Goal: Find specific page/section: Find specific page/section

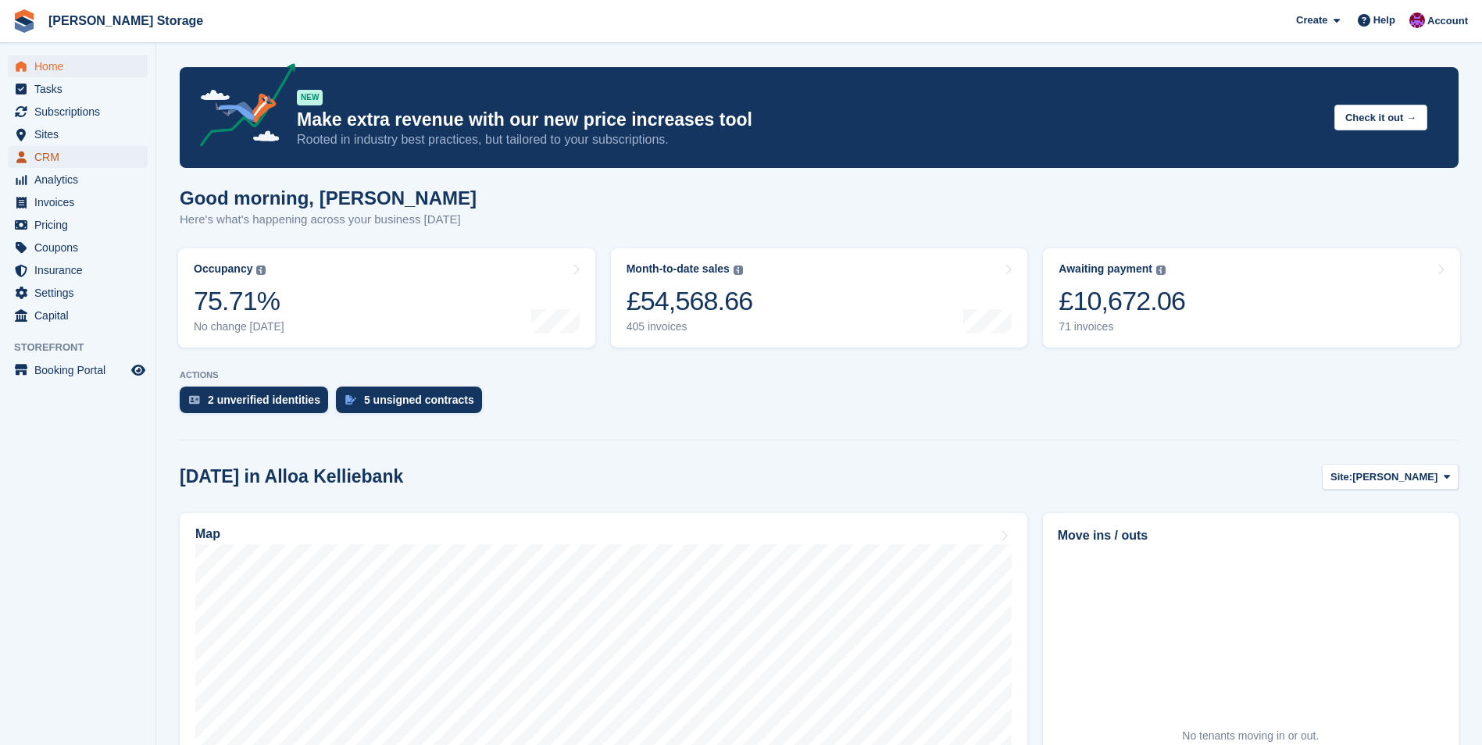
click at [33, 153] on link "CRM" at bounding box center [78, 157] width 140 height 22
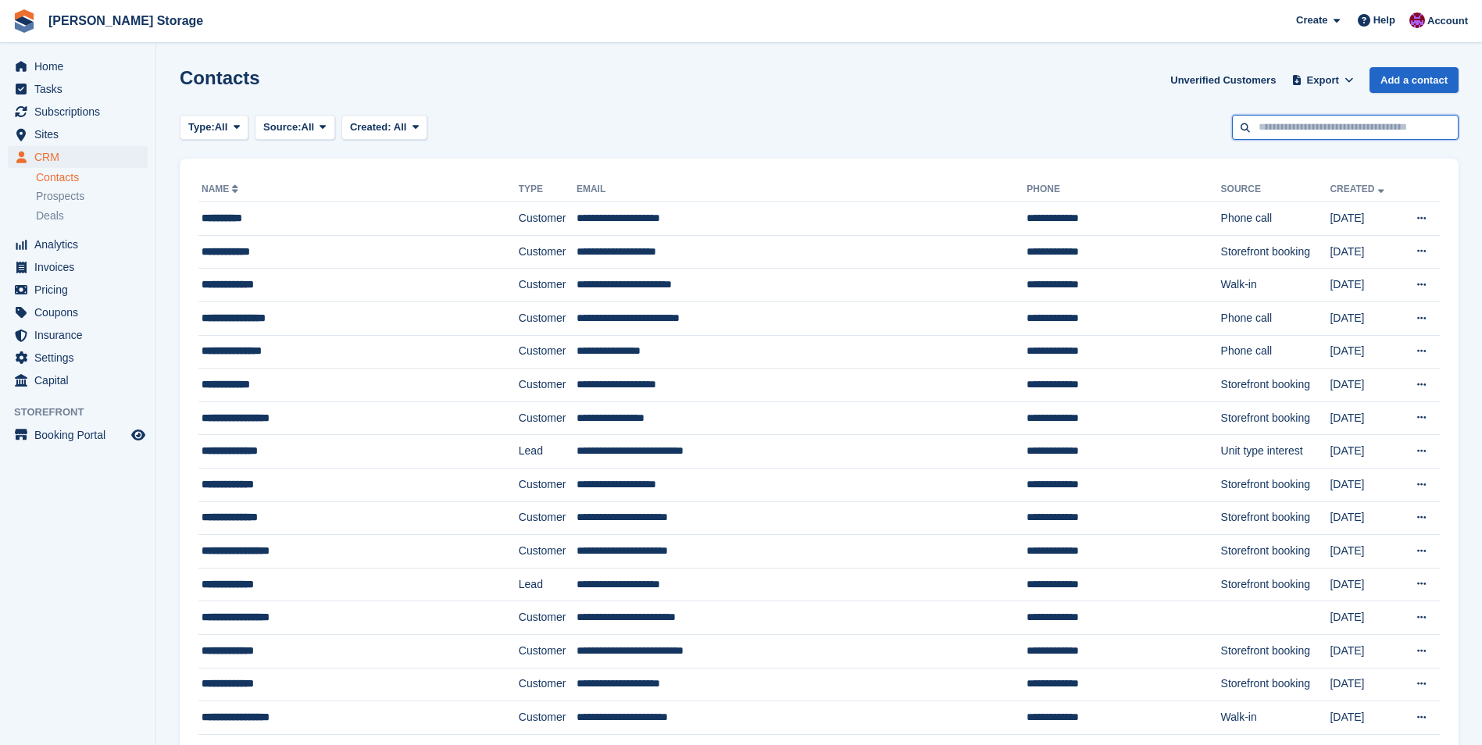
click at [1286, 132] on input "text" at bounding box center [1345, 128] width 227 height 26
type input "******"
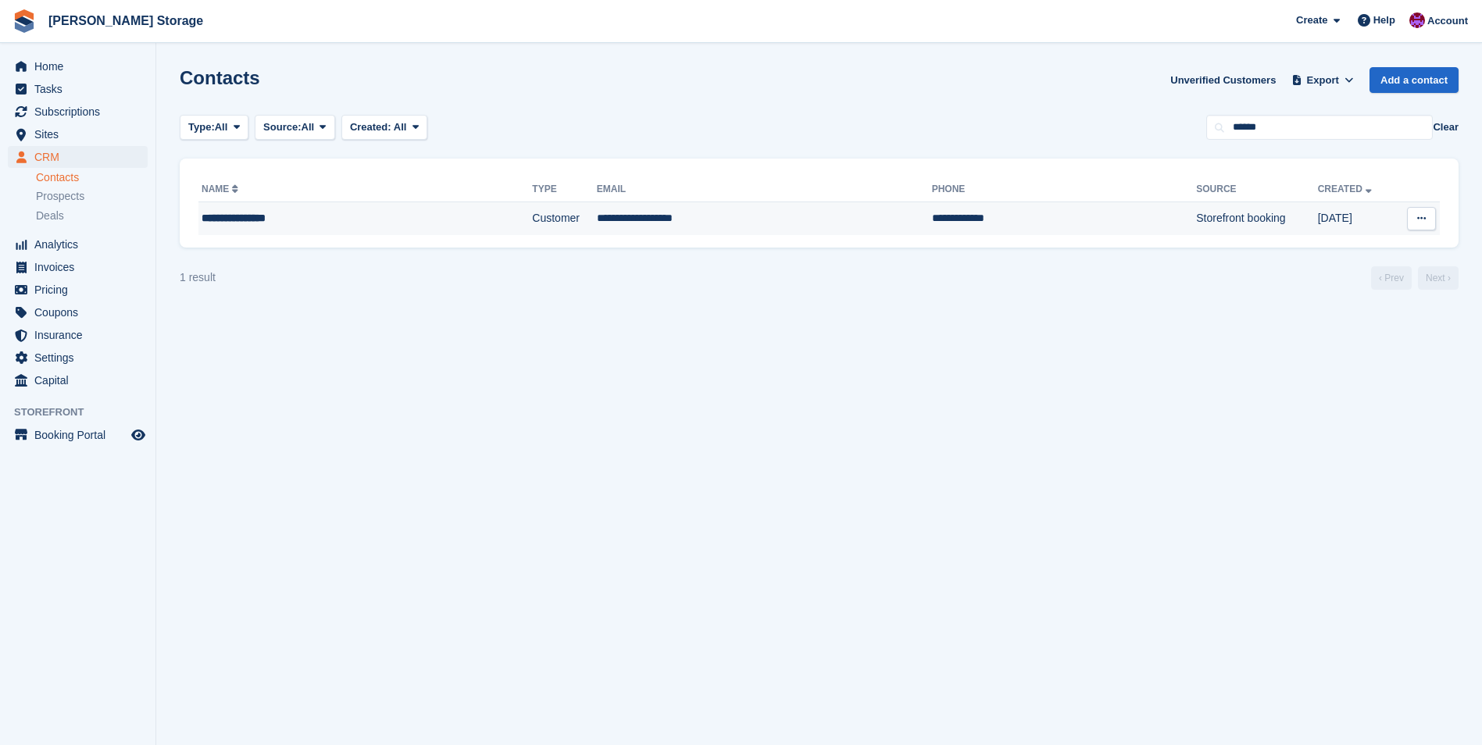
click at [615, 226] on td "**********" at bounding box center [764, 218] width 335 height 33
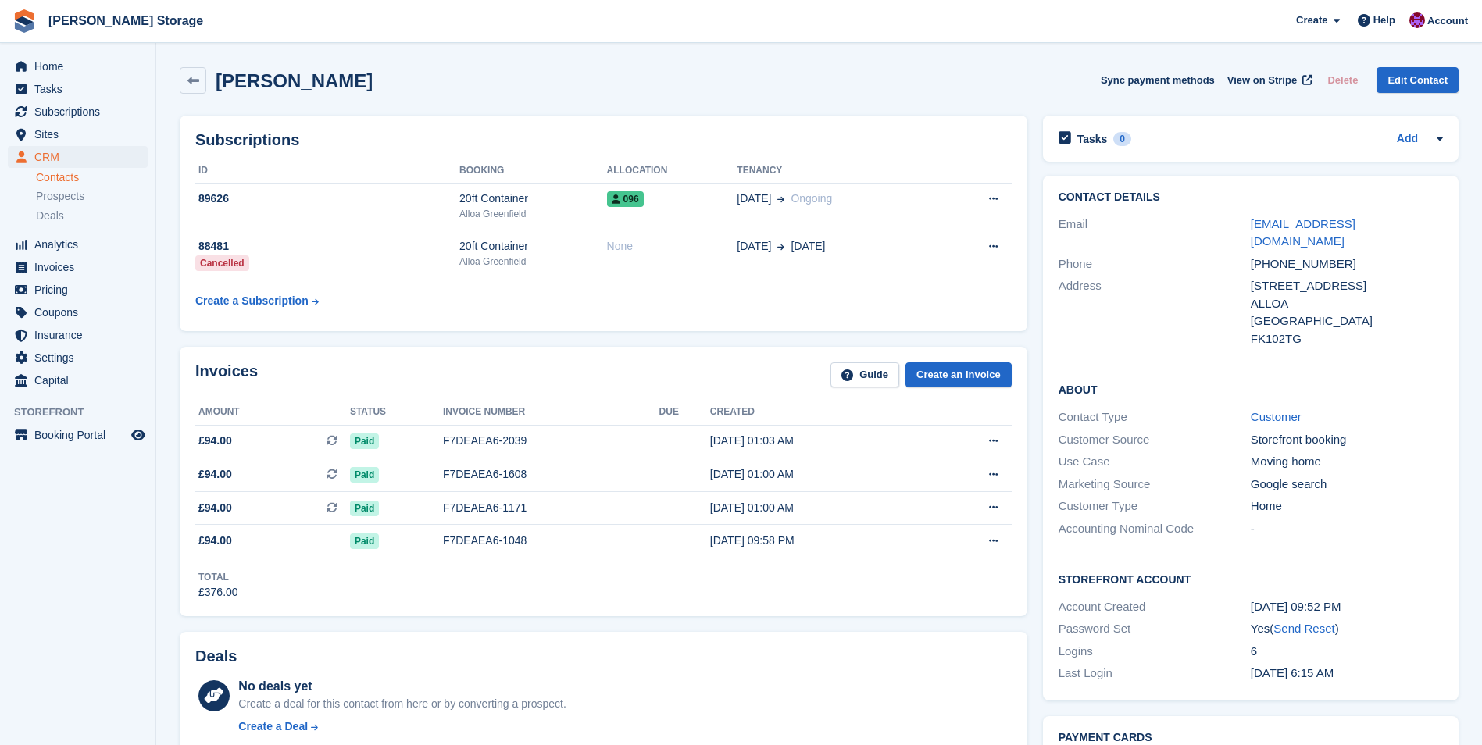
click at [915, 600] on div "Total £376.00" at bounding box center [603, 579] width 817 height 43
click at [570, 192] on div "20ft Container" at bounding box center [533, 199] width 148 height 16
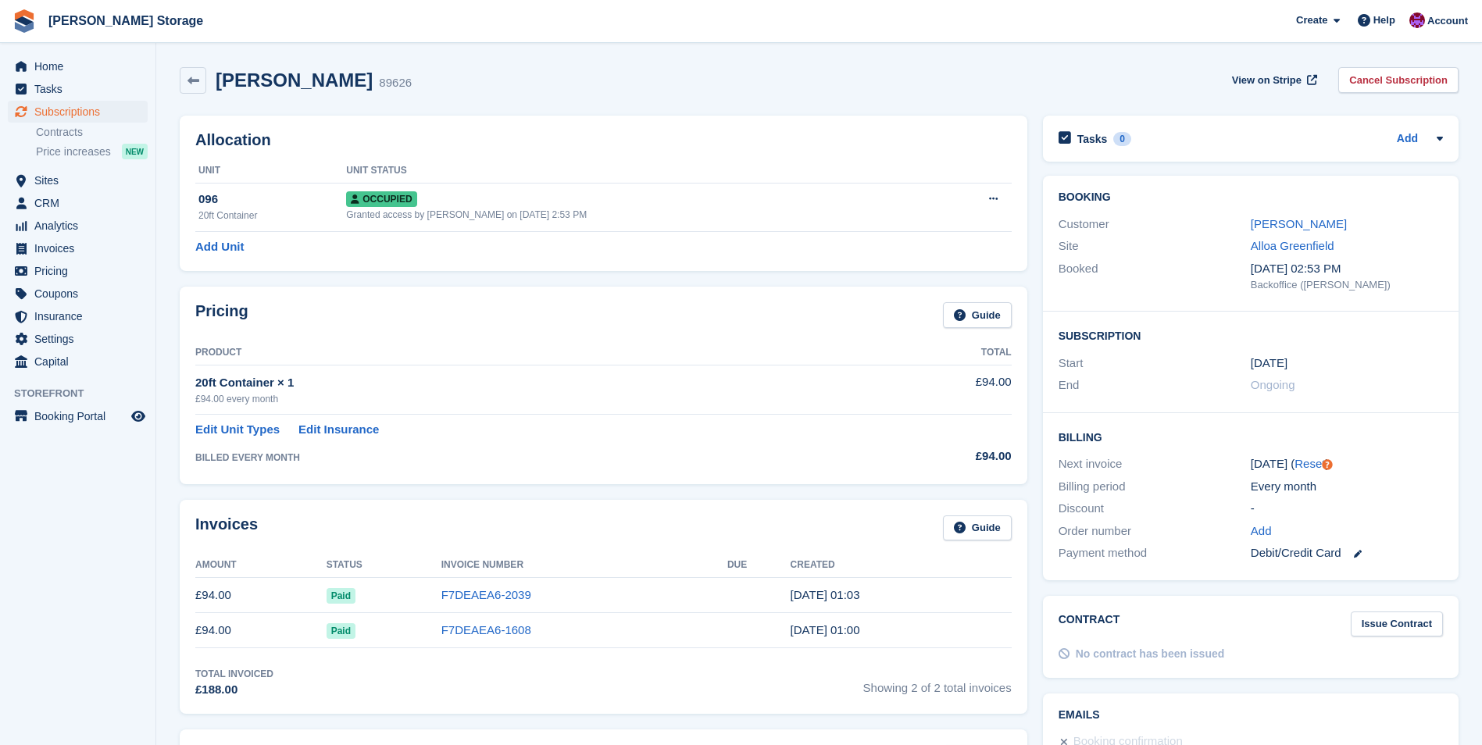
click at [599, 631] on td "F7DEAEA6-1608" at bounding box center [584, 630] width 286 height 35
click at [304, 636] on td "£94.00" at bounding box center [260, 630] width 131 height 35
click at [522, 632] on link "F7DEAEA6-1608" at bounding box center [486, 630] width 90 height 13
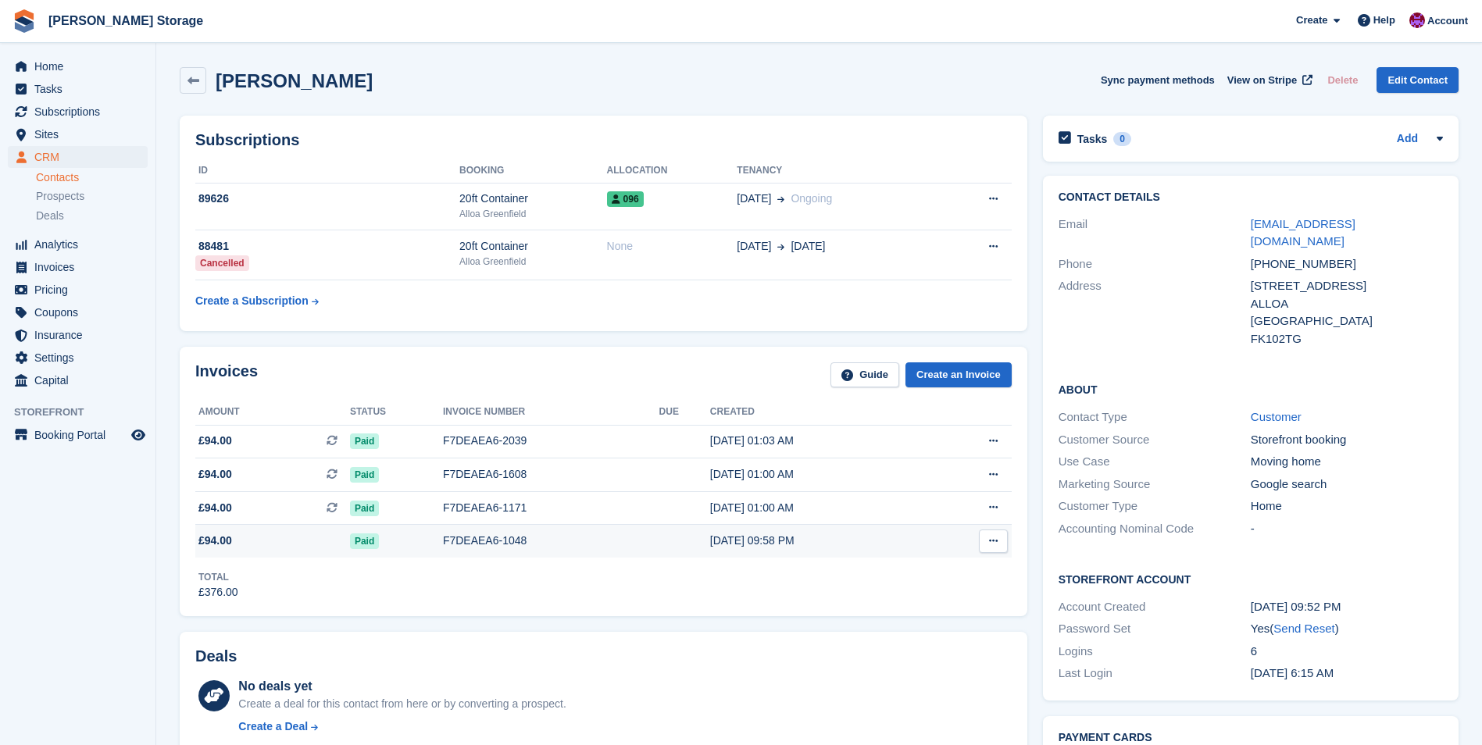
click at [559, 540] on div "F7DEAEA6-1048" at bounding box center [551, 541] width 216 height 16
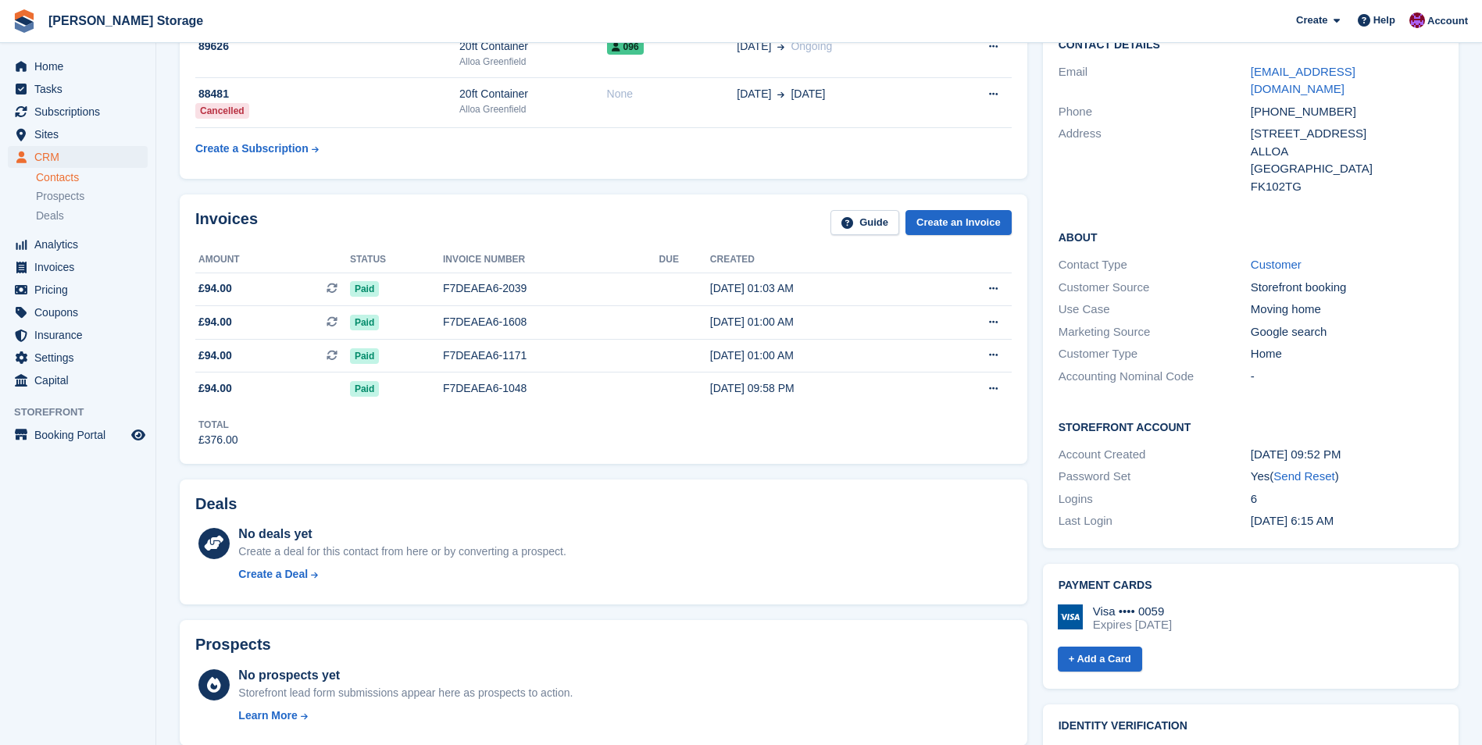
scroll to position [156, 0]
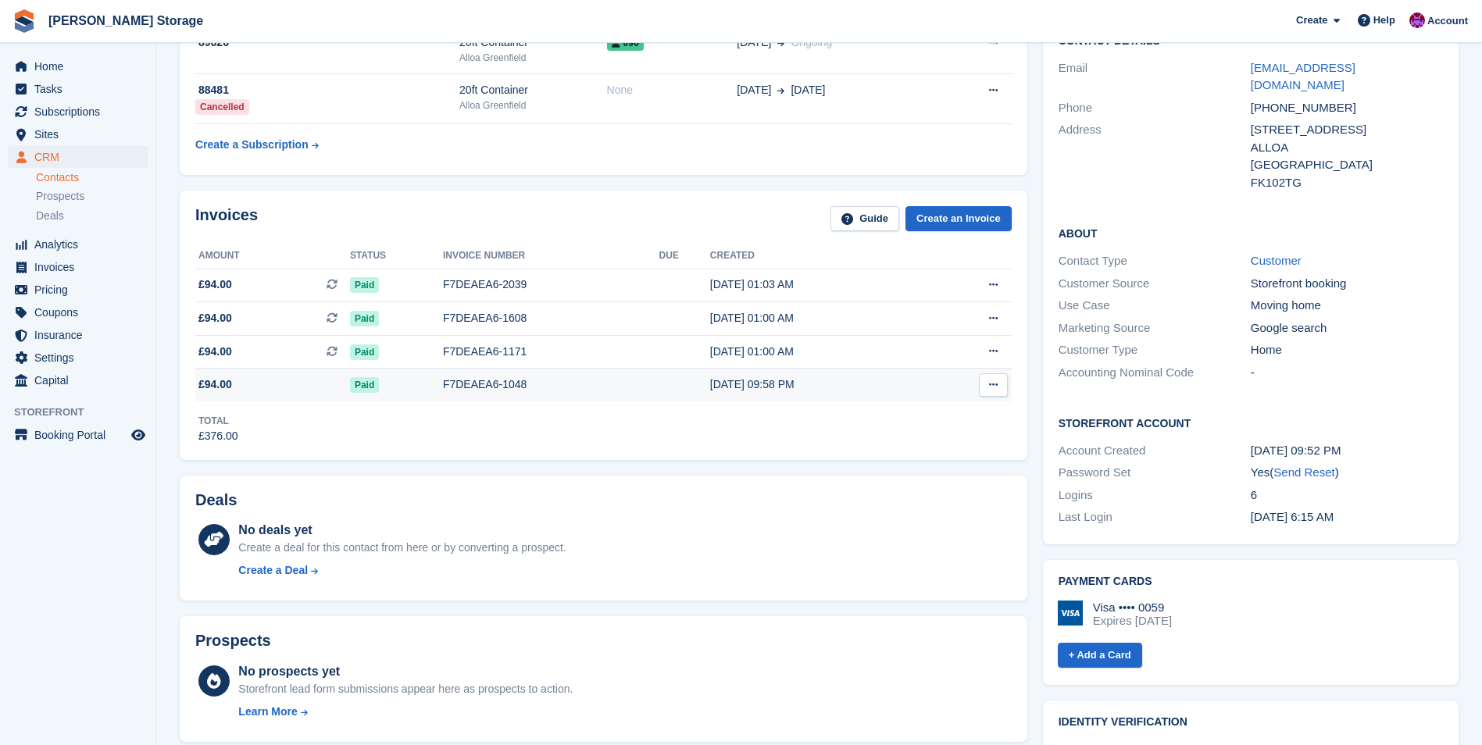
click at [606, 387] on div "F7DEAEA6-1048" at bounding box center [551, 385] width 216 height 16
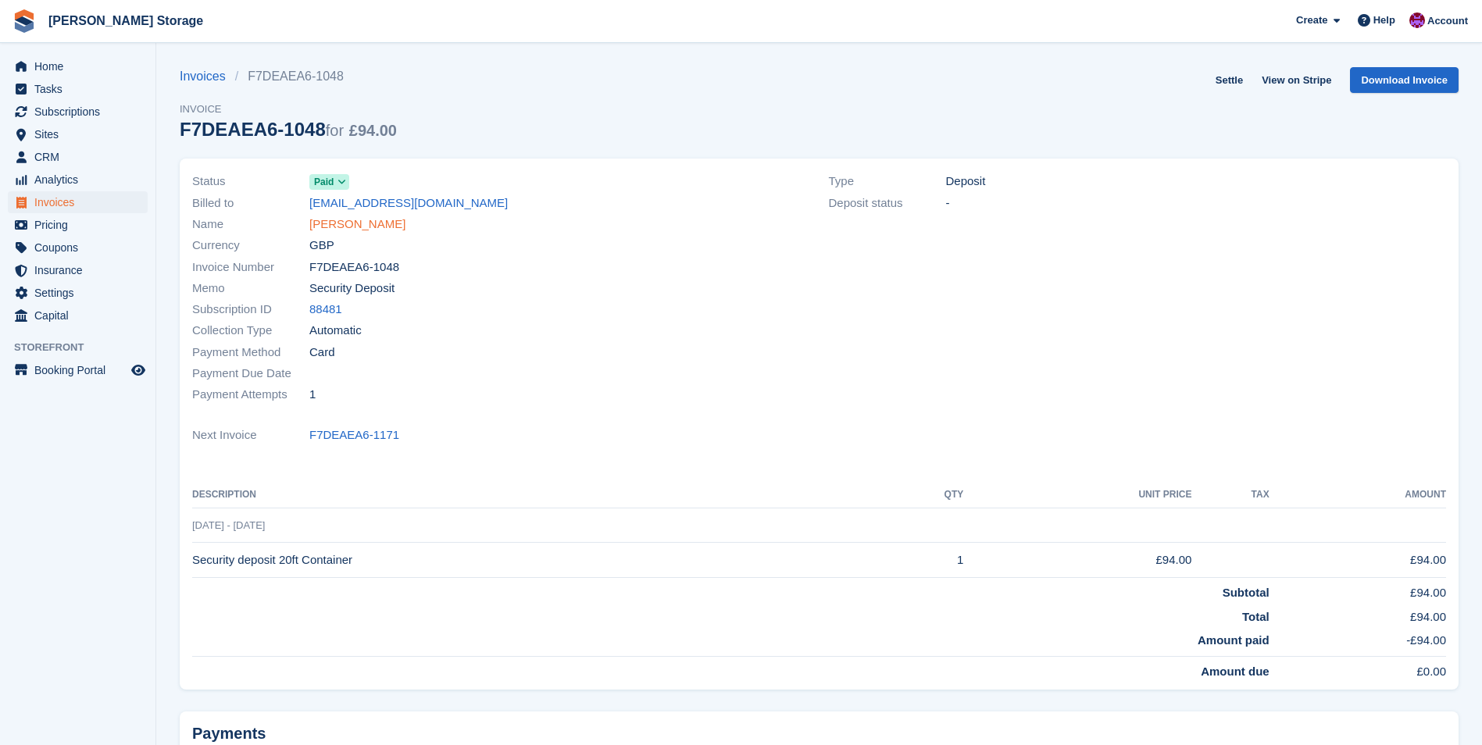
click at [389, 228] on link "[PERSON_NAME]" at bounding box center [357, 225] width 96 height 18
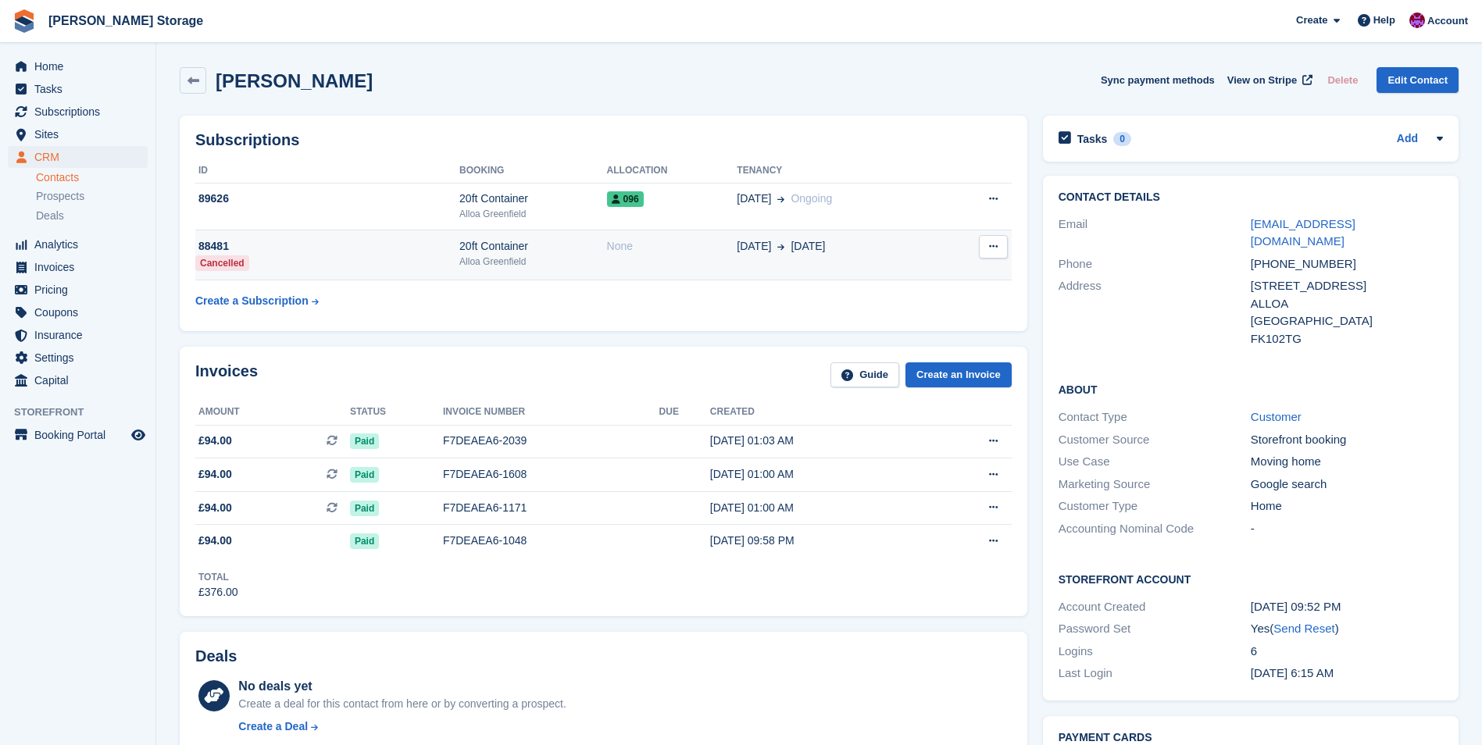
click at [585, 261] on div "Alloa Greenfield" at bounding box center [533, 262] width 148 height 14
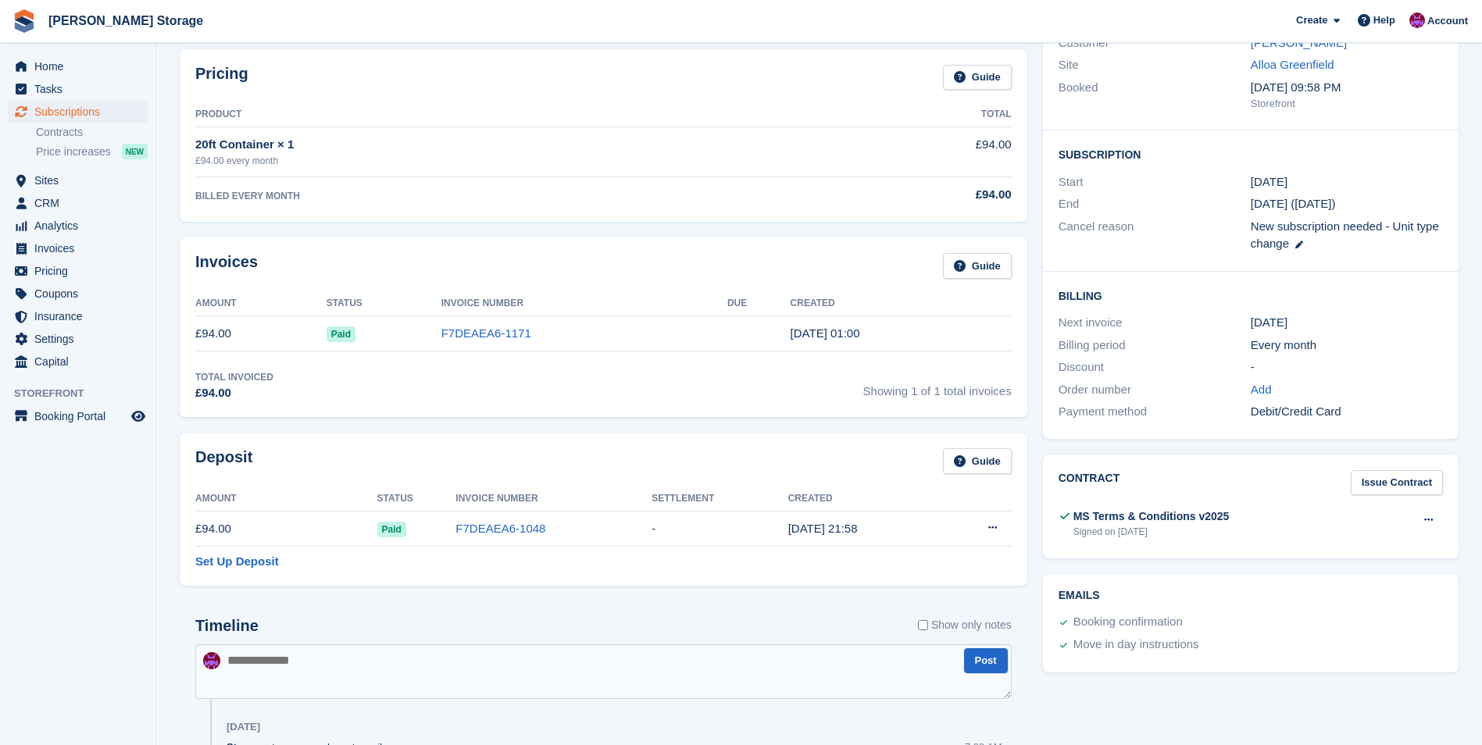
scroll to position [156, 0]
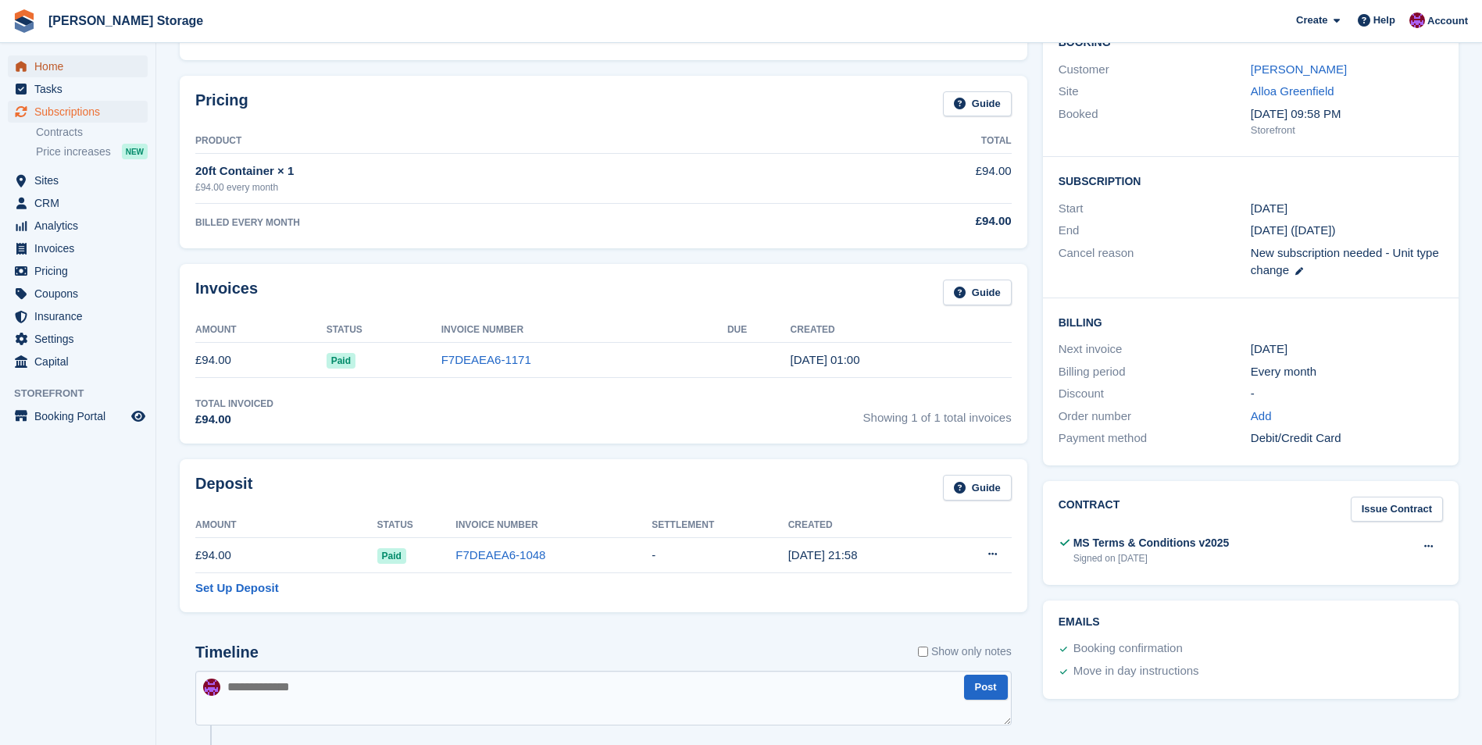
click at [60, 71] on span "Home" at bounding box center [81, 66] width 94 height 22
